Goal: Use online tool/utility: Use online tool/utility

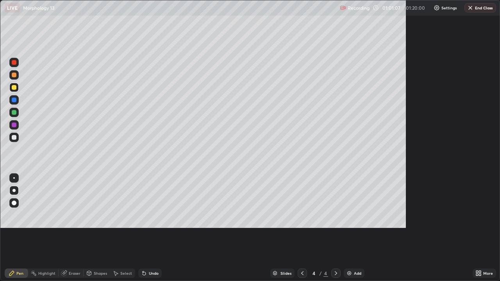
scroll to position [281, 500]
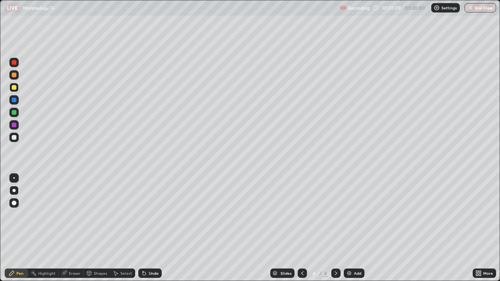
click at [15, 139] on div at bounding box center [14, 137] width 5 height 5
click at [14, 78] on div at bounding box center [13, 74] width 9 height 9
click at [16, 79] on div at bounding box center [13, 74] width 9 height 9
click at [14, 99] on div at bounding box center [14, 100] width 5 height 5
click at [12, 125] on div at bounding box center [14, 125] width 5 height 5
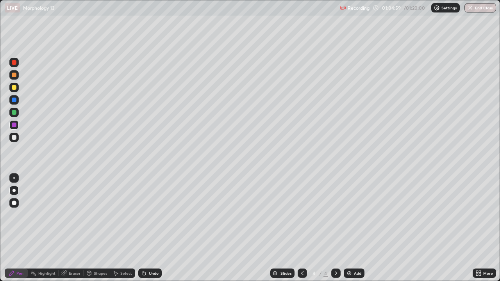
click at [13, 139] on div at bounding box center [14, 137] width 5 height 5
click at [14, 89] on div at bounding box center [14, 87] width 5 height 5
click at [48, 228] on div "Highlight" at bounding box center [46, 273] width 17 height 4
click at [14, 228] on icon at bounding box center [14, 247] width 6 height 6
click at [16, 228] on div "Pen" at bounding box center [16, 273] width 23 height 9
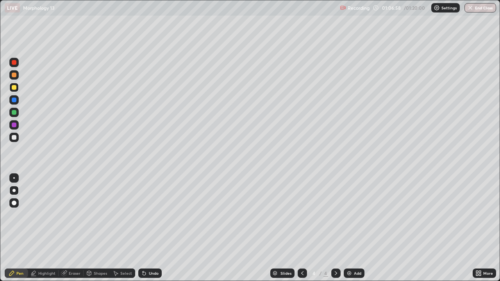
click at [14, 125] on div at bounding box center [14, 125] width 5 height 5
click at [14, 138] on div at bounding box center [14, 137] width 5 height 5
click at [154, 228] on div "Undo" at bounding box center [149, 273] width 23 height 9
click at [16, 78] on div at bounding box center [13, 74] width 9 height 9
click at [98, 228] on div "Shapes" at bounding box center [100, 273] width 13 height 4
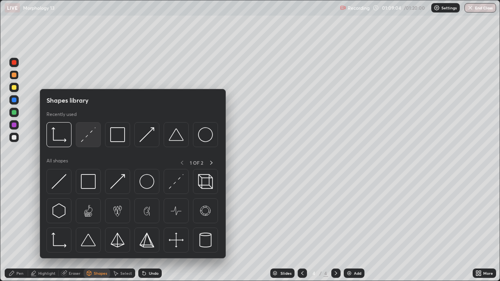
click at [87, 137] on img at bounding box center [88, 134] width 15 height 15
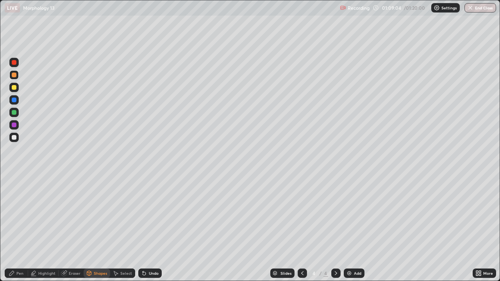
click at [13, 112] on div at bounding box center [14, 112] width 5 height 5
click at [15, 75] on div at bounding box center [14, 75] width 5 height 5
click at [15, 63] on div at bounding box center [14, 62] width 5 height 5
click at [11, 228] on icon at bounding box center [12, 273] width 6 height 6
click at [71, 228] on div "Eraser" at bounding box center [75, 273] width 12 height 4
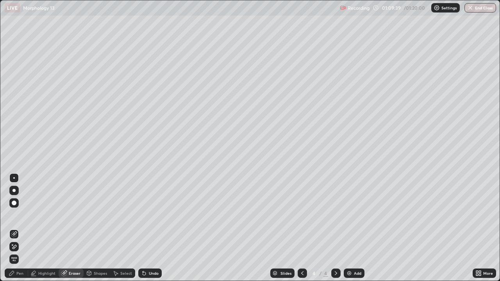
click at [358, 228] on div "Add" at bounding box center [354, 273] width 21 height 9
click at [14, 191] on div at bounding box center [13, 190] width 3 height 3
click at [16, 228] on div "Pen" at bounding box center [16, 273] width 23 height 9
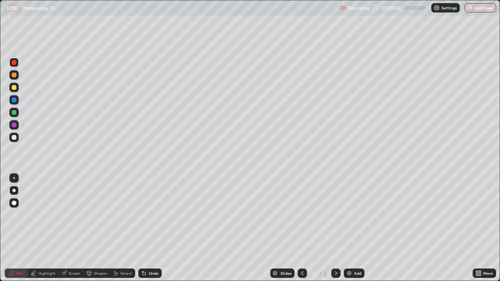
click at [14, 100] on div at bounding box center [14, 100] width 5 height 5
click at [154, 228] on div "Undo" at bounding box center [154, 273] width 10 height 4
click at [150, 228] on div "Undo" at bounding box center [154, 273] width 10 height 4
click at [14, 125] on div at bounding box center [14, 125] width 5 height 5
click at [14, 113] on div at bounding box center [14, 112] width 5 height 5
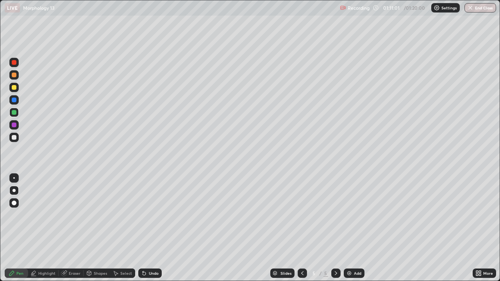
click at [149, 228] on div "Undo" at bounding box center [154, 273] width 10 height 4
click at [150, 228] on div "Undo" at bounding box center [154, 273] width 10 height 4
click at [15, 113] on div at bounding box center [14, 112] width 5 height 5
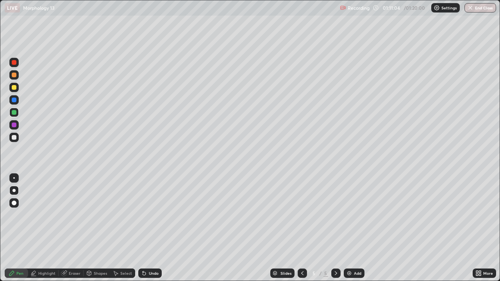
click at [52, 228] on div "Highlight" at bounding box center [46, 273] width 17 height 4
click at [15, 228] on icon at bounding box center [14, 247] width 6 height 6
click at [16, 88] on div at bounding box center [14, 87] width 5 height 5
click at [19, 228] on div "Pen" at bounding box center [16, 273] width 23 height 9
click at [14, 137] on div at bounding box center [14, 137] width 5 height 5
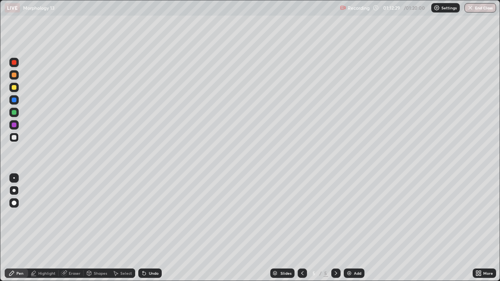
click at [14, 62] on div at bounding box center [14, 62] width 5 height 5
click at [14, 112] on div at bounding box center [14, 112] width 5 height 5
click at [42, 228] on div "Highlight" at bounding box center [43, 273] width 30 height 9
click at [18, 228] on div "Pen" at bounding box center [16, 273] width 23 height 9
click at [14, 125] on div at bounding box center [14, 125] width 5 height 5
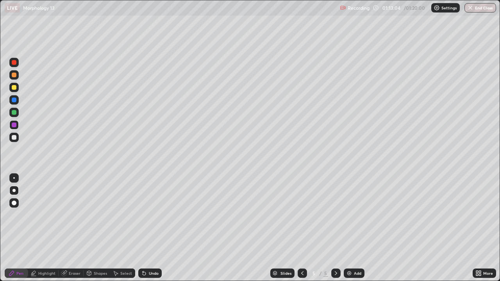
click at [14, 137] on div at bounding box center [14, 137] width 5 height 5
click at [143, 228] on icon at bounding box center [143, 271] width 1 height 1
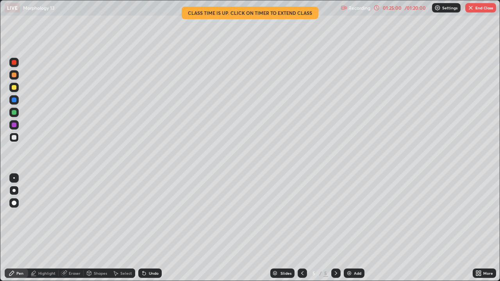
click at [467, 7] on img "button" at bounding box center [470, 8] width 6 height 6
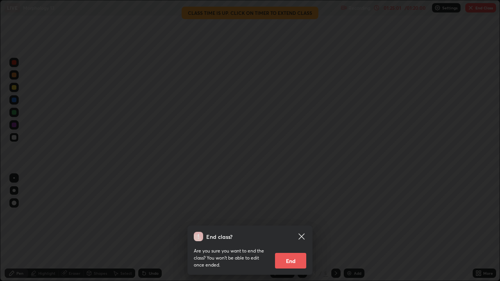
click at [282, 228] on button "End" at bounding box center [290, 261] width 31 height 16
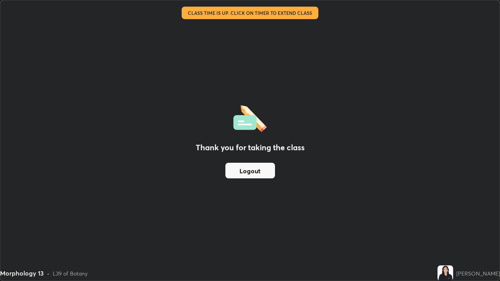
click at [244, 168] on button "Logout" at bounding box center [250, 171] width 50 height 16
